Goal: Task Accomplishment & Management: Use online tool/utility

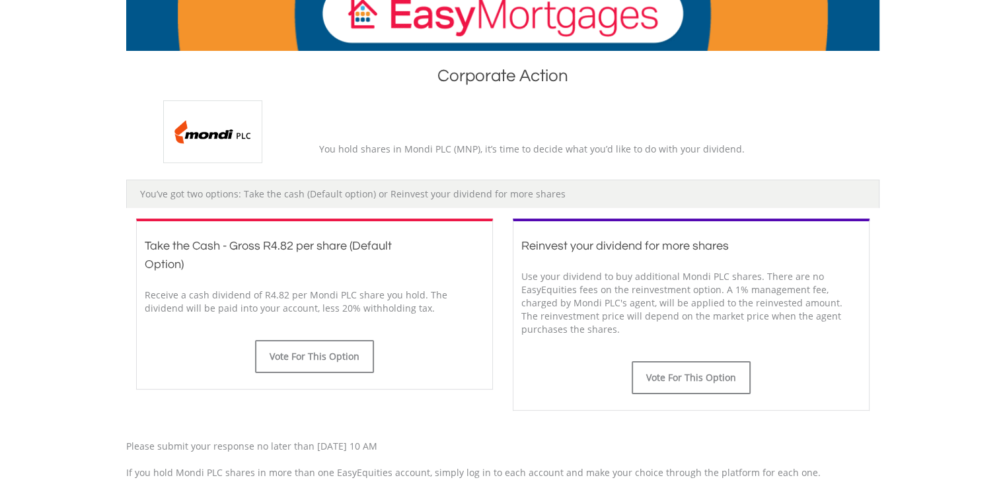
scroll to position [227, 0]
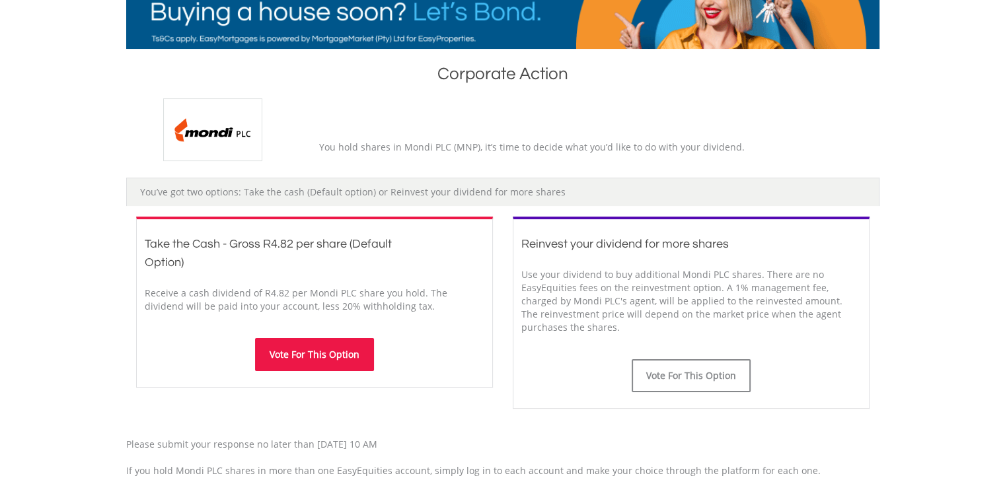
click at [326, 348] on button "Vote For This Option" at bounding box center [314, 354] width 119 height 33
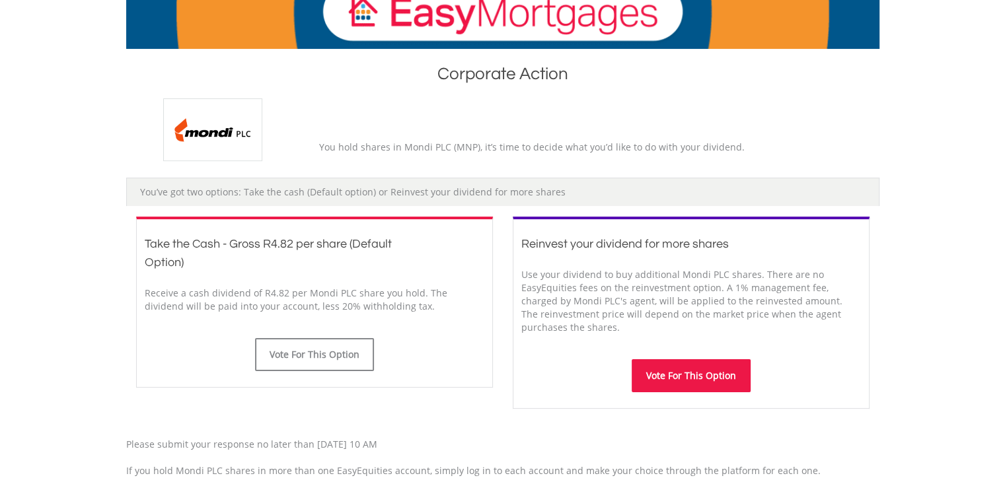
click at [678, 368] on button "Vote For This Option" at bounding box center [691, 375] width 119 height 33
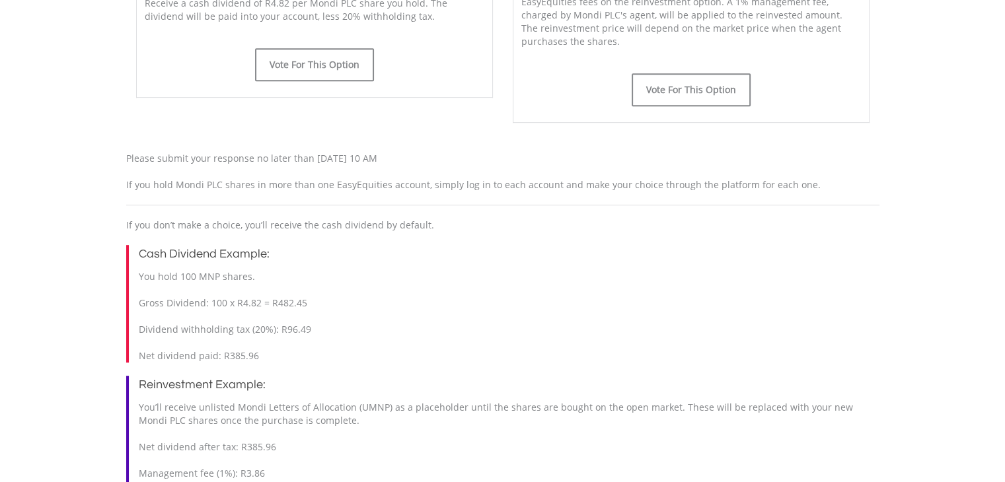
scroll to position [624, 0]
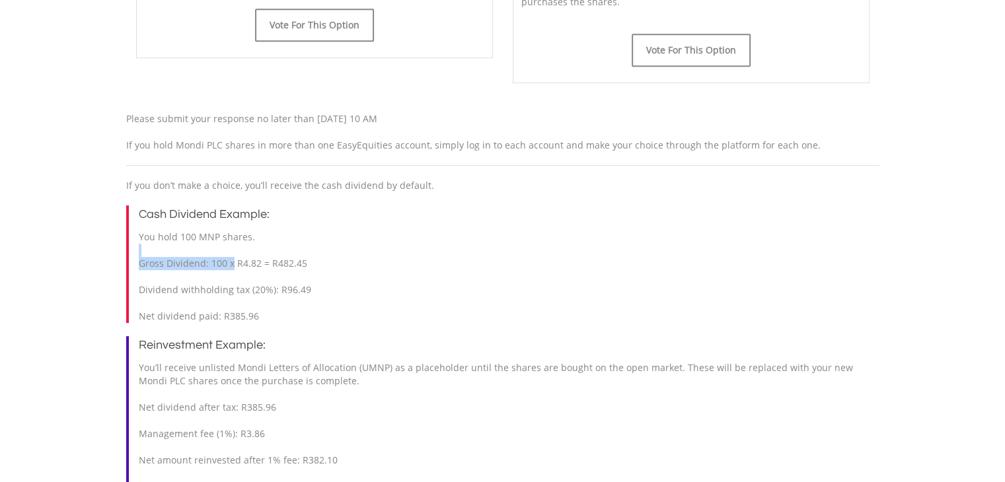
drag, startPoint x: 231, startPoint y: 282, endPoint x: 291, endPoint y: 273, distance: 60.2
click at [291, 273] on div "Cash Dividend Example: You hold 100 MNP shares. Gross Dividend: 100 x R4.82 = R…" at bounding box center [502, 264] width 753 height 118
drag, startPoint x: 222, startPoint y: 283, endPoint x: 256, endPoint y: 283, distance: 33.7
click at [256, 283] on span "You hold 100 MNP shares. Gross Dividend: 100 x R4.82 = R482.45 Dividend withhol…" at bounding box center [225, 277] width 172 height 92
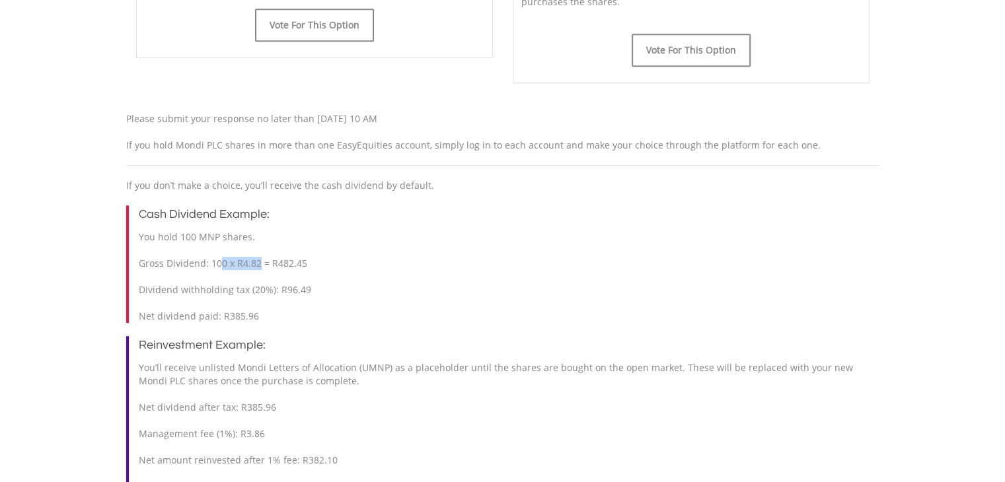
click at [256, 283] on span "You hold 100 MNP shares. Gross Dividend: 100 x R4.82 = R482.45 Dividend withhol…" at bounding box center [225, 277] width 172 height 92
drag, startPoint x: 268, startPoint y: 304, endPoint x: 287, endPoint y: 310, distance: 20.7
click at [287, 310] on span "You hold 100 MNP shares. Gross Dividend: 100 x R4.82 = R482.45 Dividend withhol…" at bounding box center [225, 277] width 172 height 92
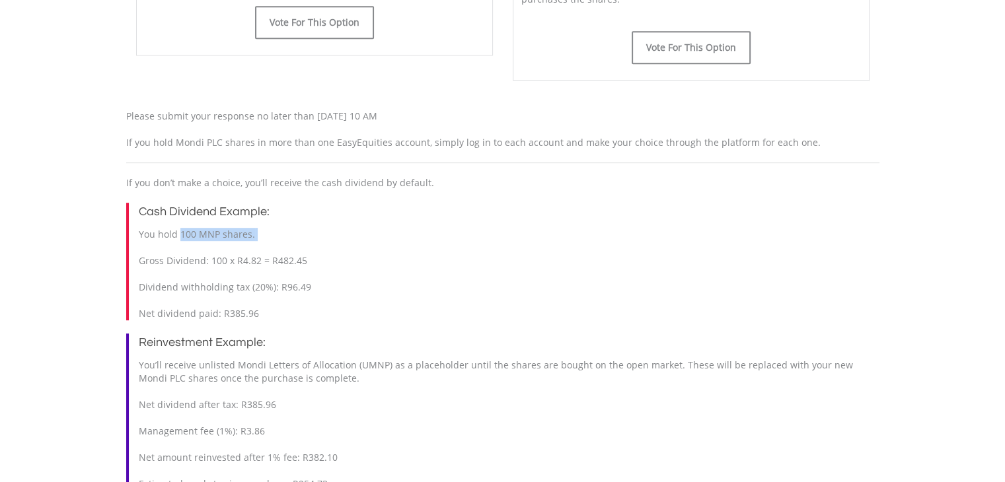
drag, startPoint x: 180, startPoint y: 255, endPoint x: 231, endPoint y: 271, distance: 53.3
click at [231, 271] on div "Cash Dividend Example: You hold 100 MNP shares. Gross Dividend: 100 x R4.82 = R…" at bounding box center [502, 262] width 753 height 118
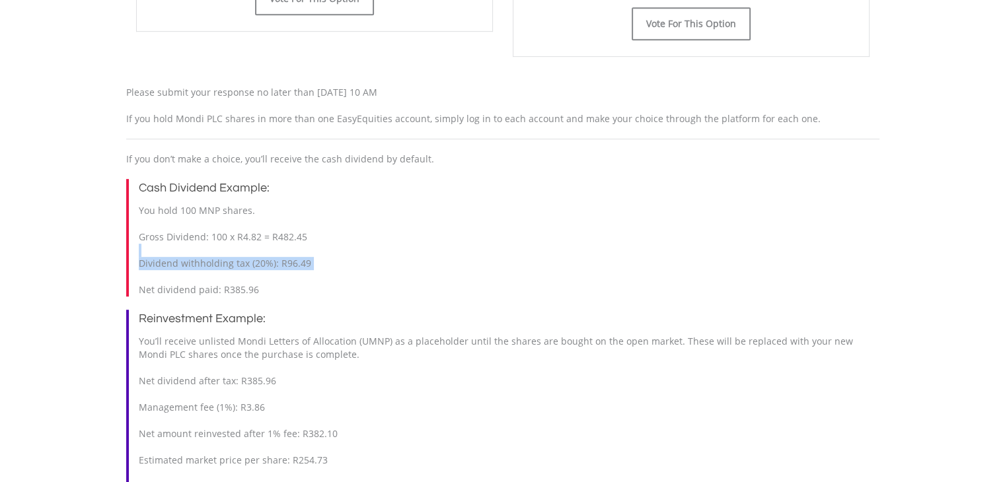
drag, startPoint x: 250, startPoint y: 263, endPoint x: 228, endPoint y: 293, distance: 37.8
click at [228, 293] on div "Cash Dividend Example: You hold 100 MNP shares. Gross Dividend: 100 x R4.82 = R…" at bounding box center [502, 238] width 753 height 118
drag, startPoint x: 177, startPoint y: 310, endPoint x: 211, endPoint y: 305, distance: 34.9
click at [211, 296] on span "You hold 100 MNP shares. Gross Dividend: 100 x R4.82 = R482.45 Dividend withhol…" at bounding box center [225, 250] width 172 height 92
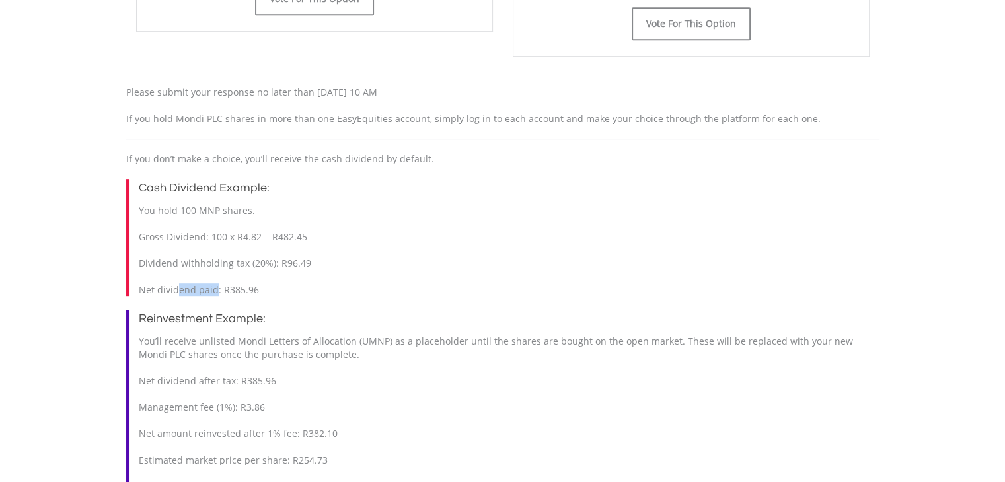
click at [211, 296] on span "You hold 100 MNP shares. Gross Dividend: 100 x R4.82 = R482.45 Dividend withhol…" at bounding box center [225, 250] width 172 height 92
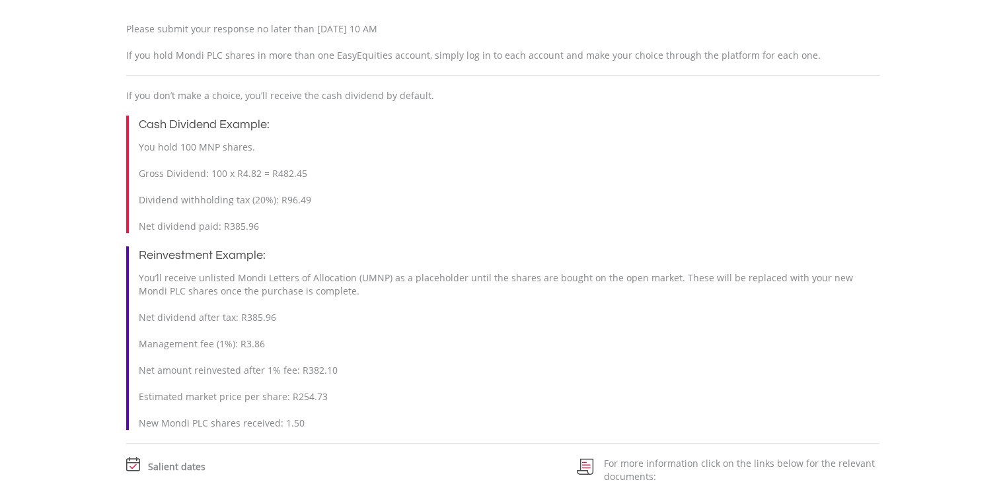
scroll to position [721, 0]
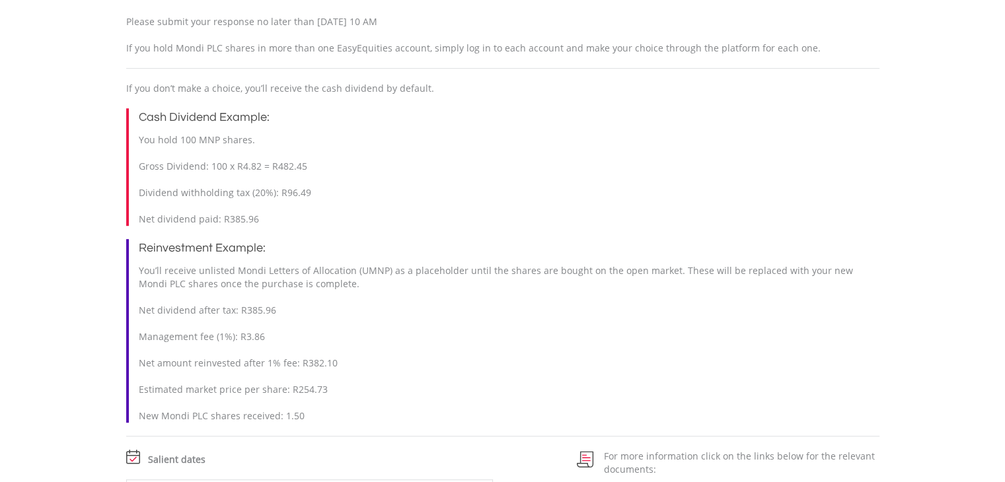
click at [189, 317] on span "You’ll receive unlisted Mondi Letters of Allocation (UMNP) as a placeholder unt…" at bounding box center [496, 343] width 714 height 158
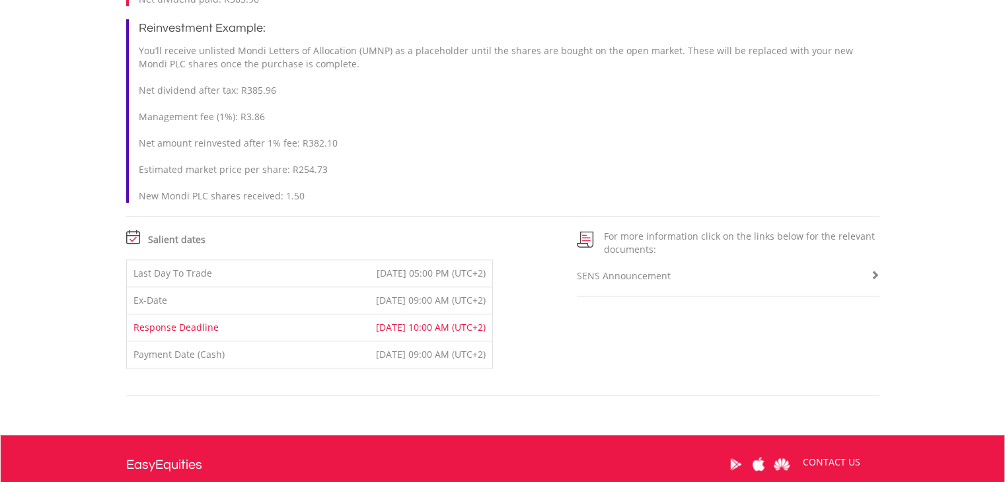
scroll to position [942, 0]
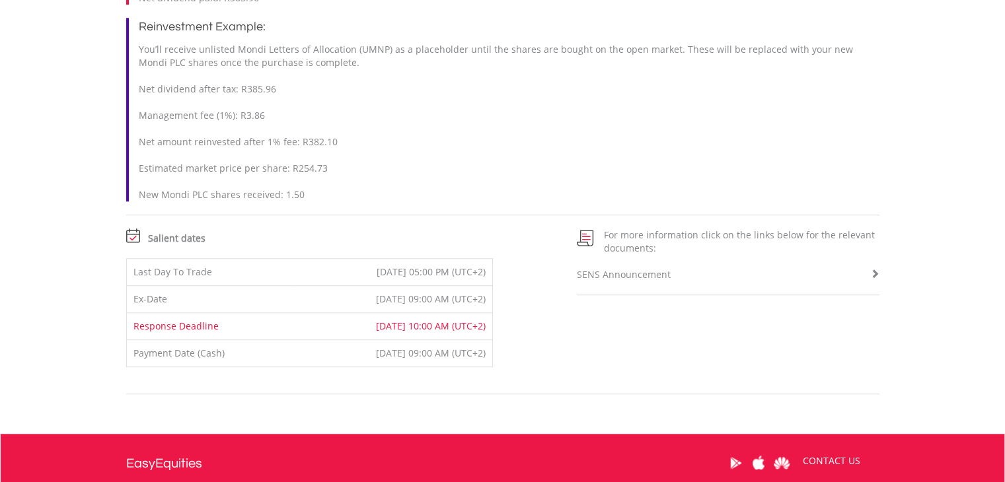
click at [420, 285] on td "[DATE] 05:00 PM (UTC+2)" at bounding box center [394, 271] width 198 height 27
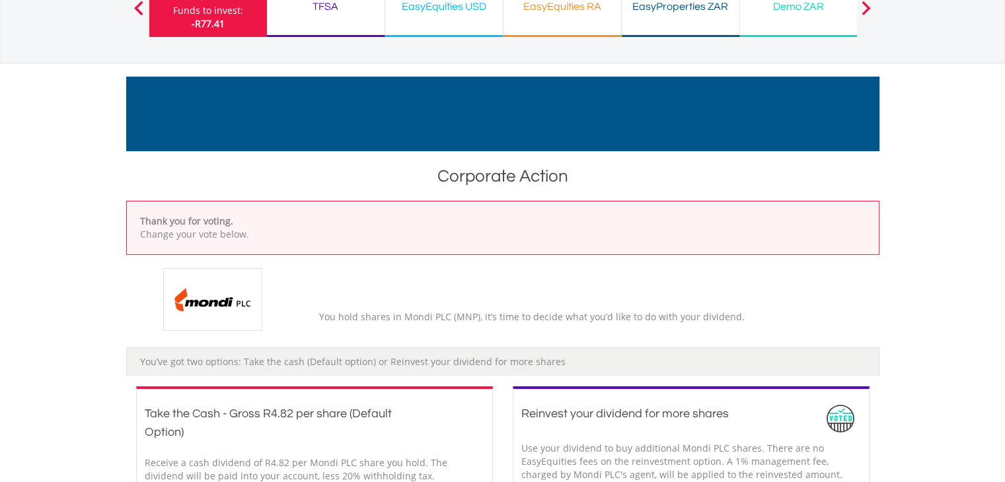
scroll to position [36, 0]
